Goal: Find specific page/section: Find specific page/section

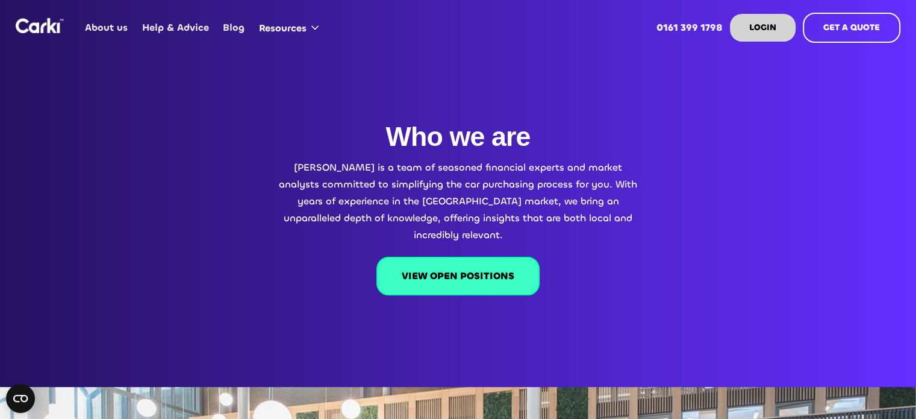
click at [467, 257] on link "VIEW OPEN POSITIONS" at bounding box center [458, 276] width 163 height 39
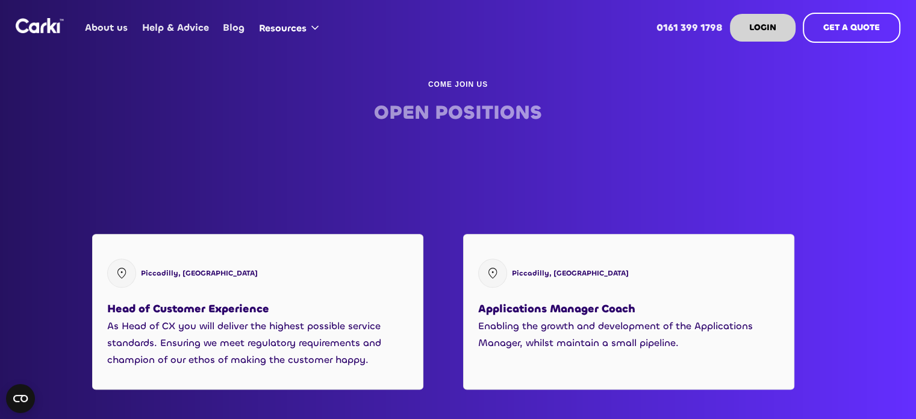
scroll to position [1429, 0]
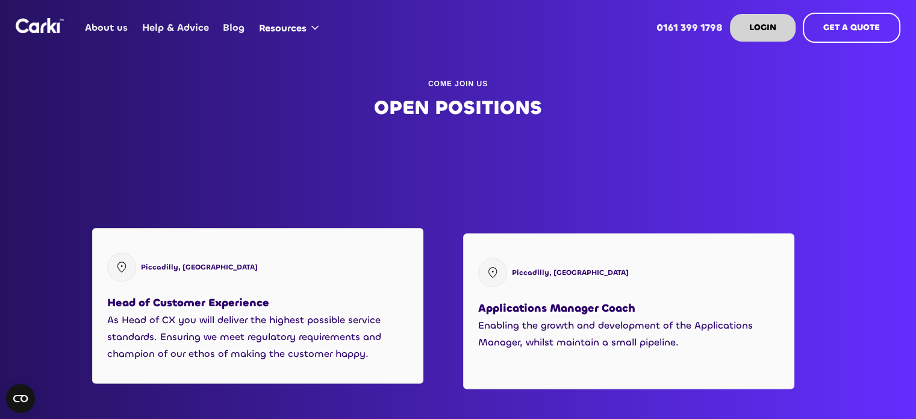
click at [227, 311] on p "As Head of CX you will deliver the highest possible service standards. Ensuring…" at bounding box center [257, 336] width 301 height 51
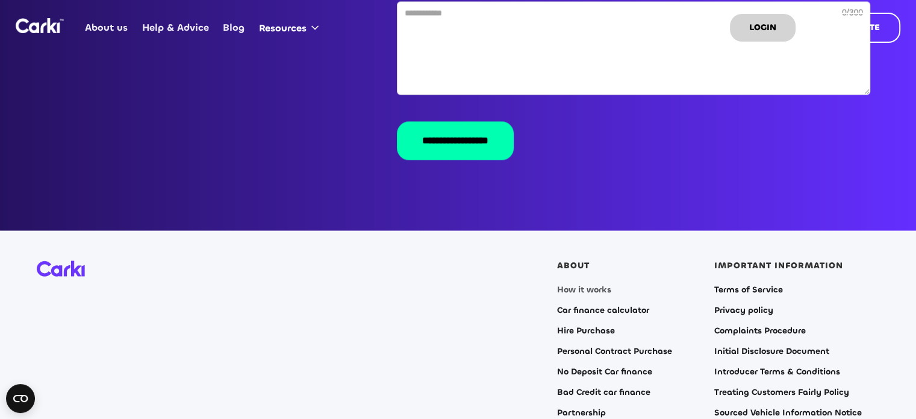
scroll to position [2513, 0]
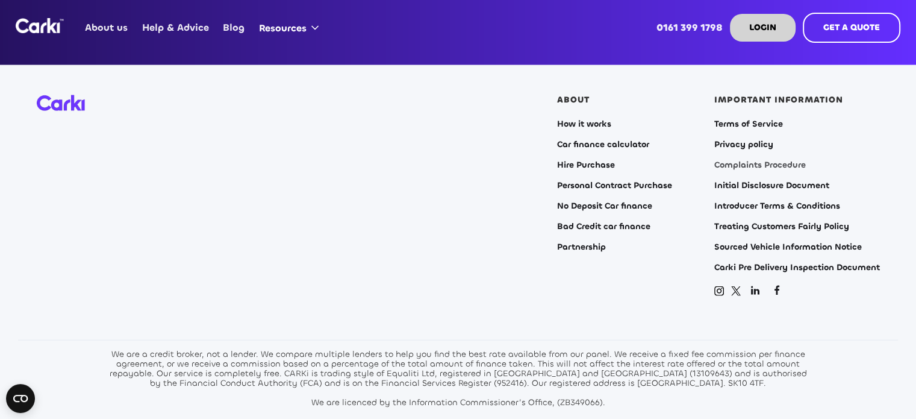
click at [736, 160] on link "Complaints Procedure" at bounding box center [761, 165] width 92 height 10
